Goal: Information Seeking & Learning: Check status

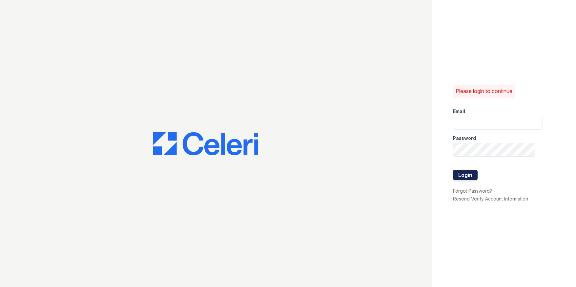
type input "Vruiz@trinity-pm.com"
click at [465, 178] on button "Login" at bounding box center [465, 175] width 25 height 11
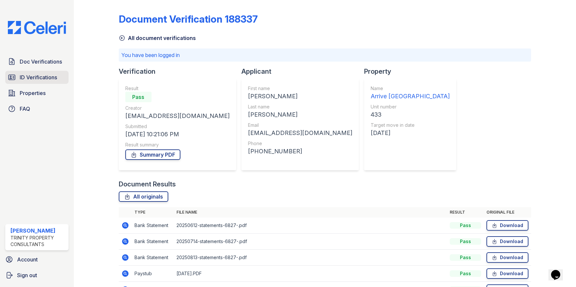
click at [35, 78] on span "ID Verifications" at bounding box center [38, 78] width 37 height 8
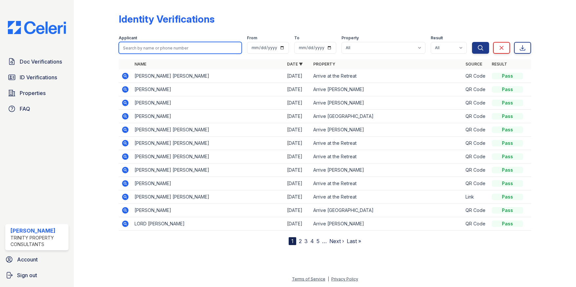
click at [147, 50] on input "search" at bounding box center [180, 48] width 123 height 12
type input "r"
click at [157, 44] on input "search" at bounding box center [180, 48] width 123 height 12
type input "allen"
click at [472, 42] on button "Search" at bounding box center [480, 48] width 17 height 12
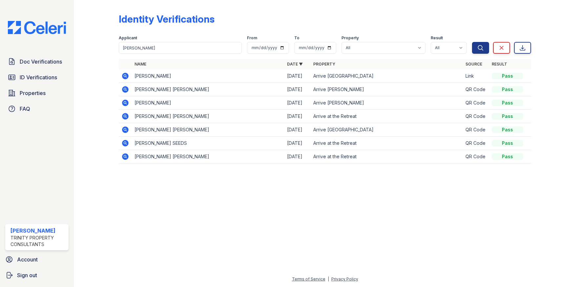
click at [125, 75] on icon at bounding box center [125, 76] width 2 height 2
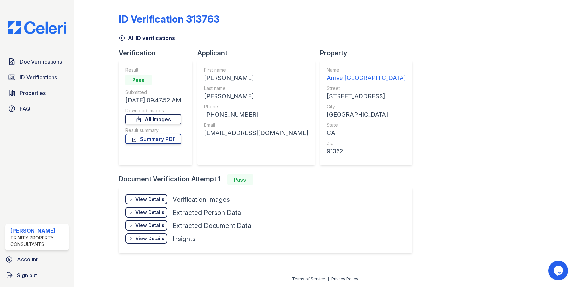
click at [153, 122] on link "All Images" at bounding box center [153, 119] width 56 height 11
drag, startPoint x: 108, startPoint y: 41, endPoint x: 98, endPoint y: 40, distance: 10.3
click at [108, 41] on div at bounding box center [101, 133] width 34 height 260
click at [34, 64] on span "Doc Verifications" at bounding box center [41, 62] width 42 height 8
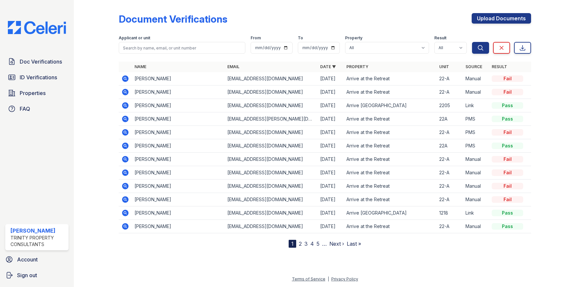
click at [38, 77] on span "ID Verifications" at bounding box center [38, 78] width 37 height 8
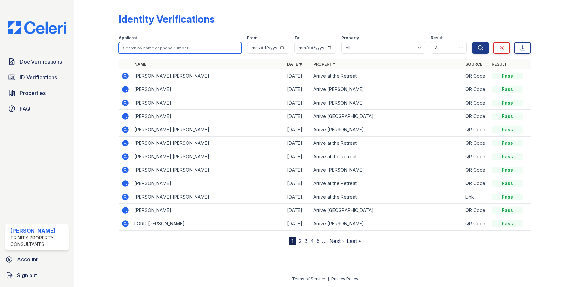
click at [151, 49] on input "search" at bounding box center [180, 48] width 123 height 12
click at [160, 48] on input "search" at bounding box center [180, 48] width 123 height 12
type input "hunt"
click at [472, 42] on button "Search" at bounding box center [480, 48] width 17 height 12
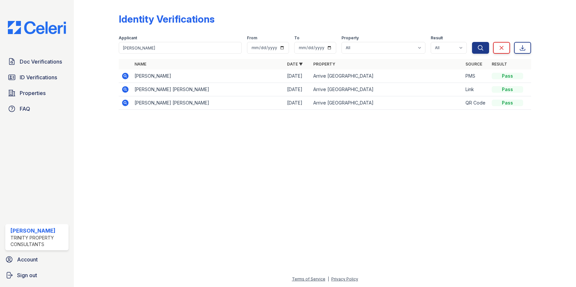
click at [125, 74] on icon at bounding box center [125, 76] width 8 height 8
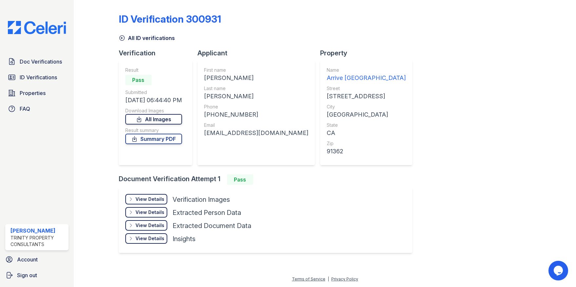
click at [155, 119] on link "All Images" at bounding box center [153, 119] width 57 height 11
